Goal: Transaction & Acquisition: Purchase product/service

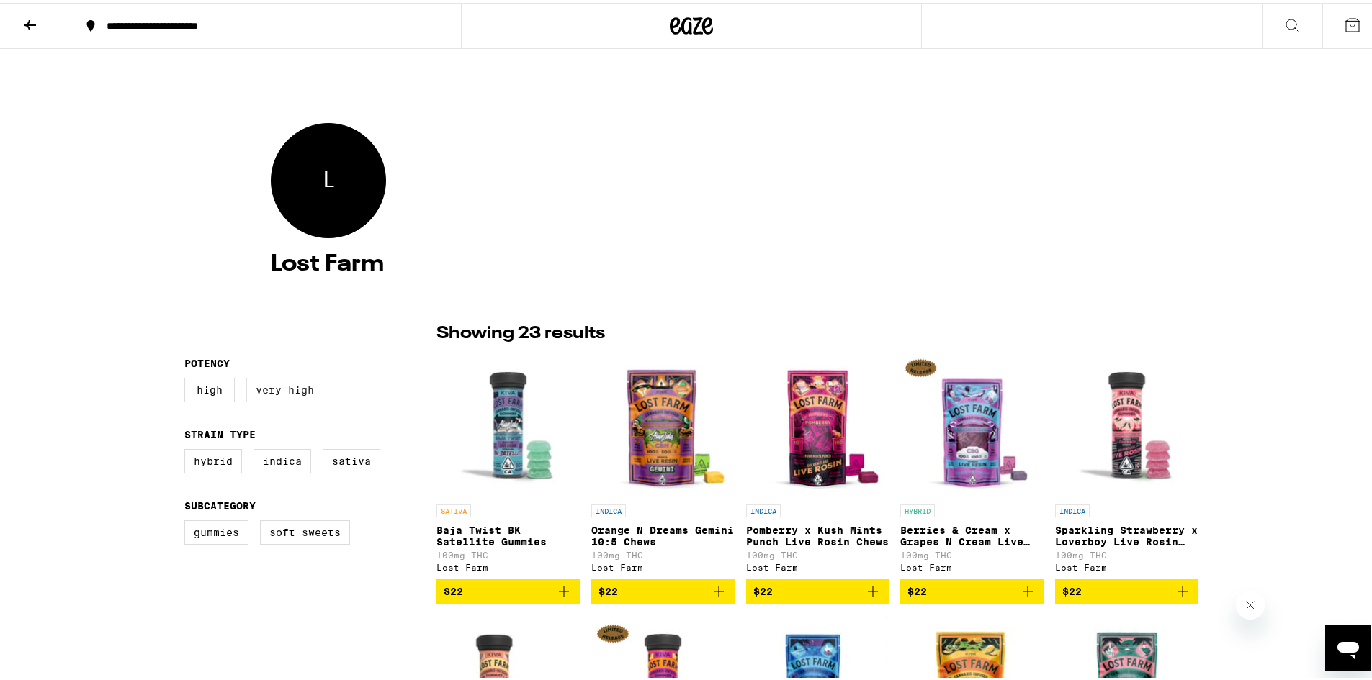
click at [282, 388] on label "Very High" at bounding box center [284, 387] width 77 height 24
click at [188, 378] on input "Very High" at bounding box center [187, 377] width 1 height 1
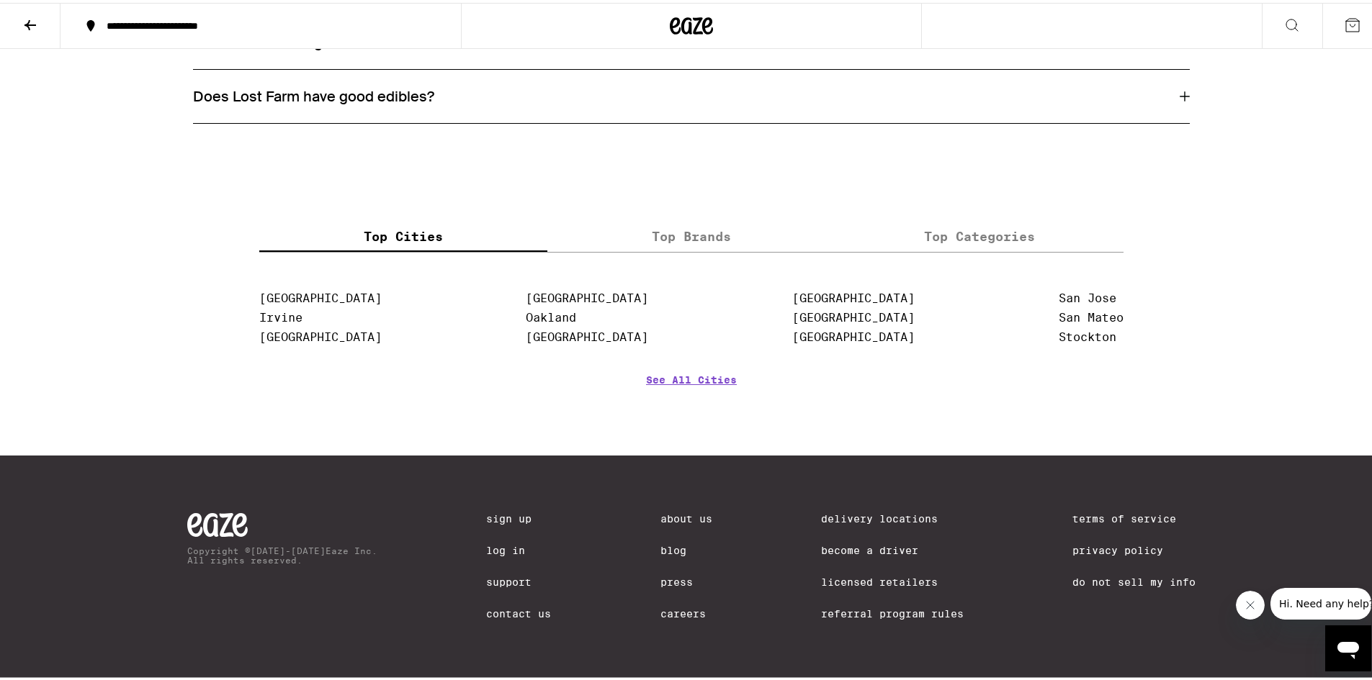
scroll to position [1690, 0]
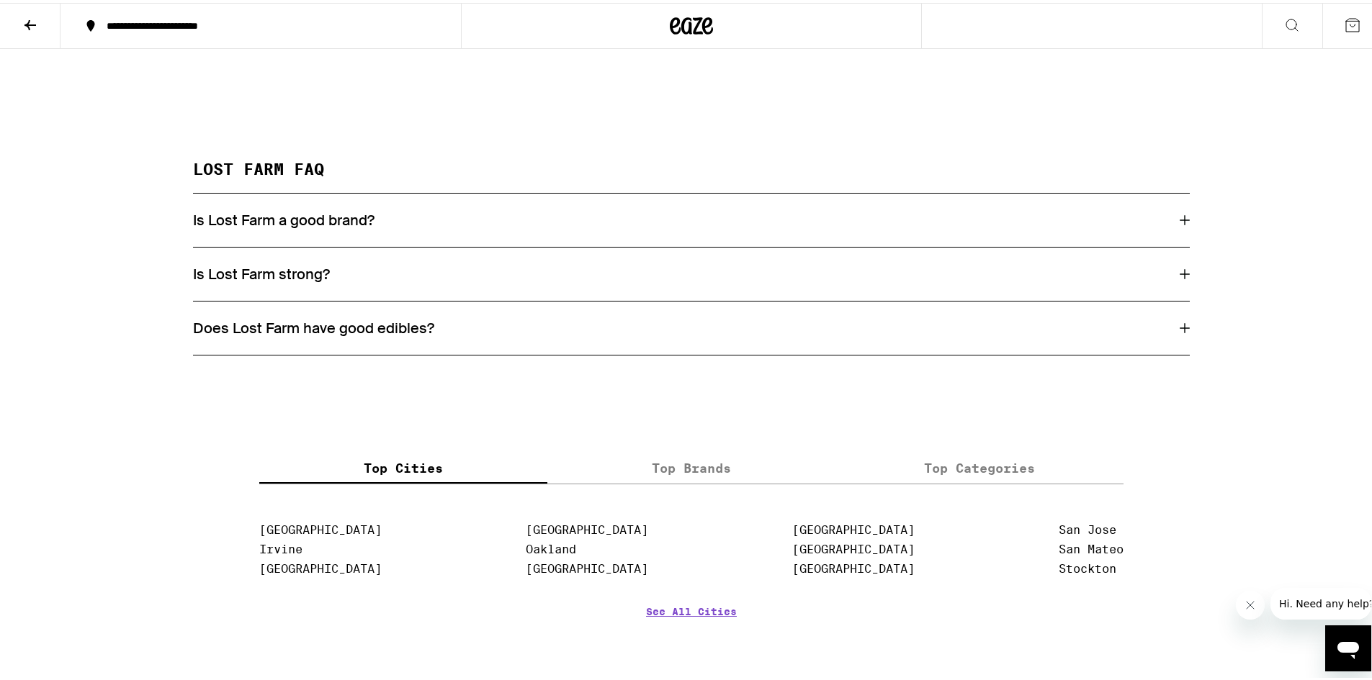
scroll to position [72, 0]
